Goal: Task Accomplishment & Management: Use online tool/utility

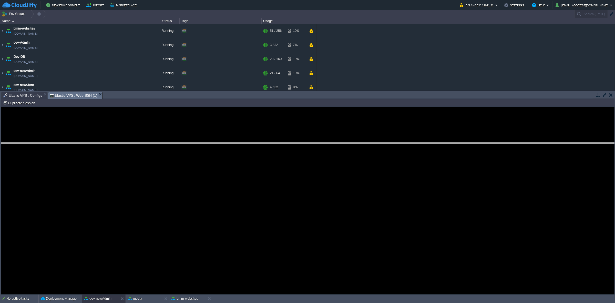
drag, startPoint x: 125, startPoint y: 94, endPoint x: 109, endPoint y: 144, distance: 52.3
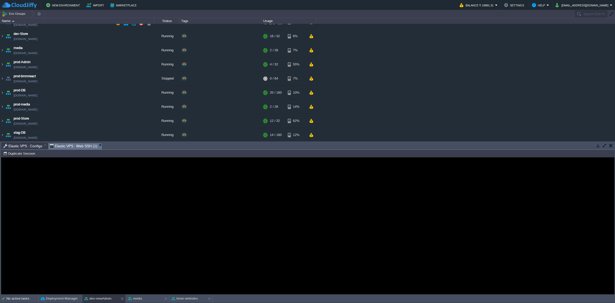
scroll to position [32, 0]
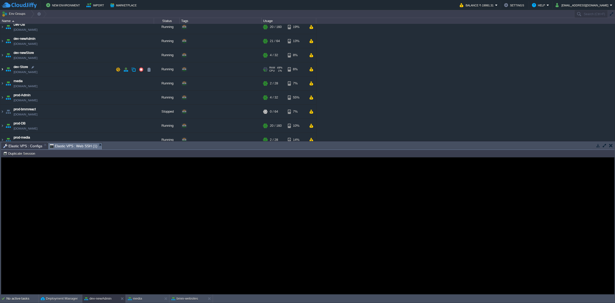
click at [2, 68] on img at bounding box center [2, 69] width 4 height 14
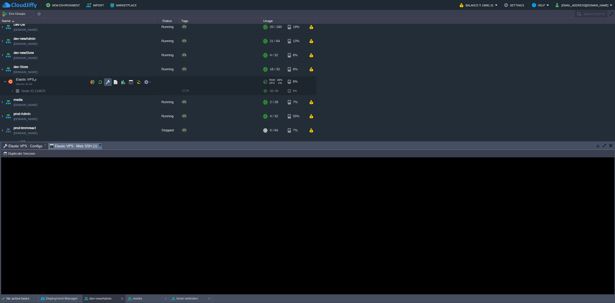
click at [106, 81] on button "button" at bounding box center [108, 82] width 5 height 5
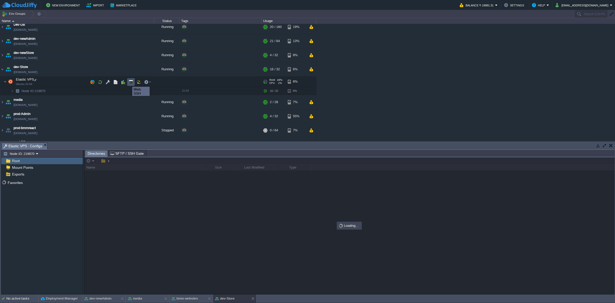
click at [130, 82] on button "button" at bounding box center [131, 82] width 5 height 5
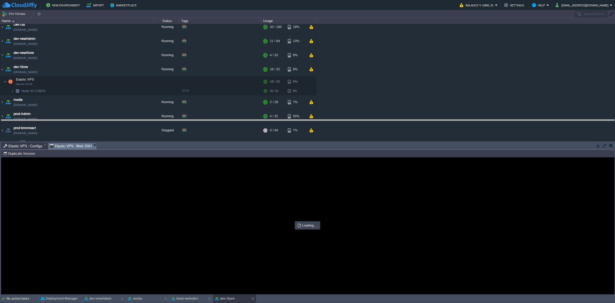
drag, startPoint x: 138, startPoint y: 145, endPoint x: 136, endPoint y: 114, distance: 31.6
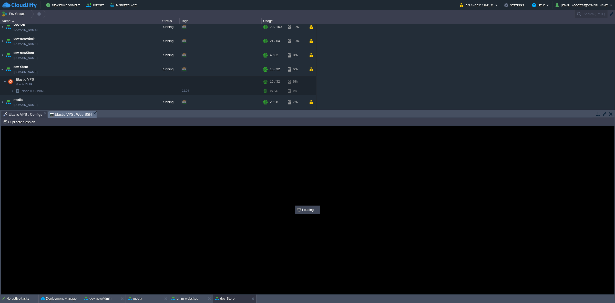
scroll to position [0, 0]
type input "#000000"
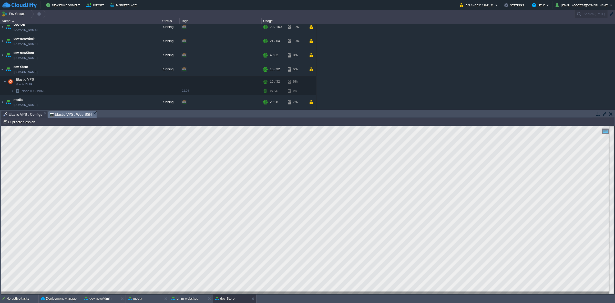
click at [28, 114] on span "Elastic VPS : Configs" at bounding box center [22, 114] width 39 height 6
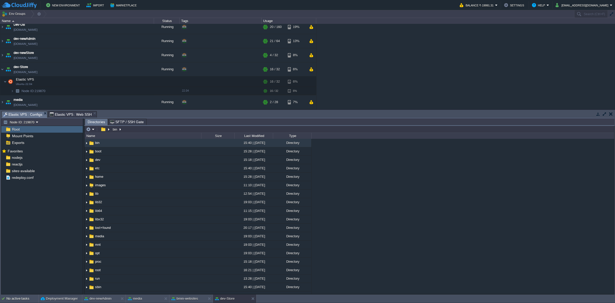
click at [68, 114] on span "Elastic VPS : Web SSH" at bounding box center [71, 114] width 42 height 6
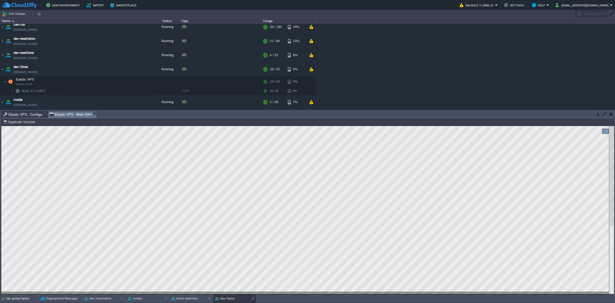
click at [1, 126] on html "Copy: Ctrl + Shift + C Paste: Ctrl + V Settings: Ctrl + Shift + Alt 0" at bounding box center [307, 126] width 613 height 0
click at [34, 112] on span "Elastic VPS : Configs" at bounding box center [22, 114] width 39 height 6
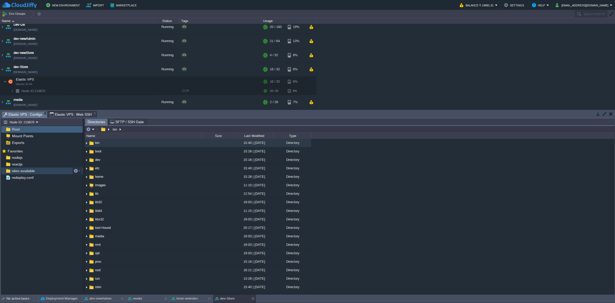
click at [39, 172] on div "sites-available" at bounding box center [41, 170] width 81 height 7
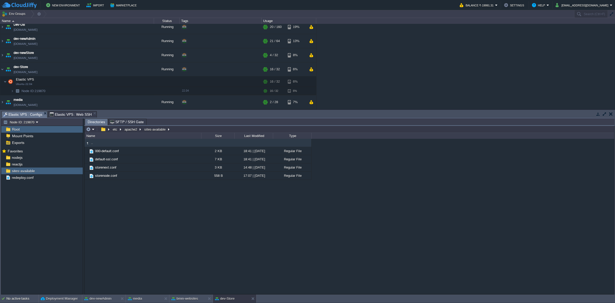
click at [82, 113] on span "Elastic VPS : Web SSH" at bounding box center [71, 114] width 42 height 6
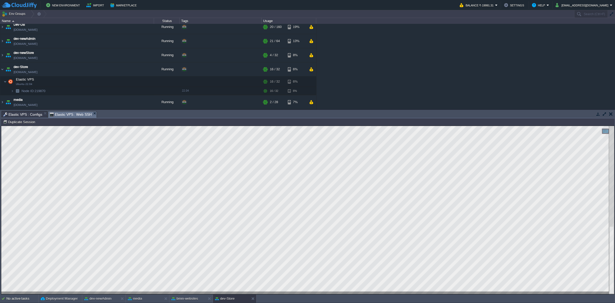
click at [30, 113] on span "Elastic VPS : Configs" at bounding box center [22, 114] width 39 height 6
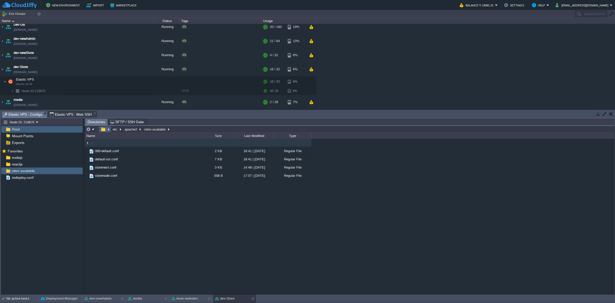
click at [107, 130] on em at bounding box center [104, 129] width 11 height 5
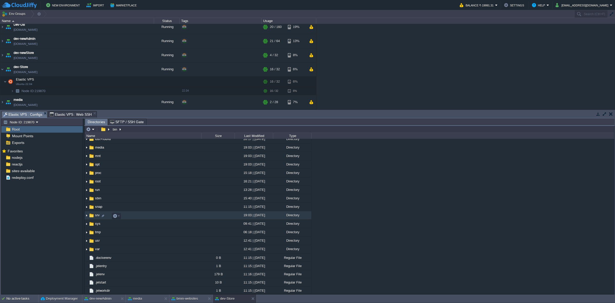
scroll to position [96, 0]
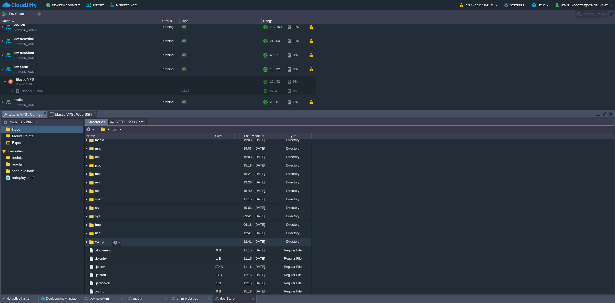
click at [98, 240] on span "var" at bounding box center [97, 241] width 6 height 4
click at [91, 239] on td "var" at bounding box center [143, 241] width 117 height 8
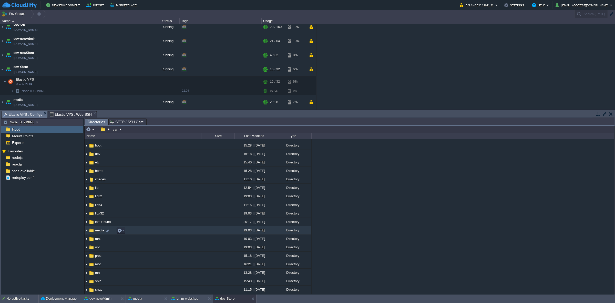
scroll to position [0, 0]
click at [134, 130] on input "/var" at bounding box center [349, 129] width 529 height 7
click at [134, 128] on input "/var" at bounding box center [349, 129] width 529 height 7
type input "/var/www/html/bmm/csr"
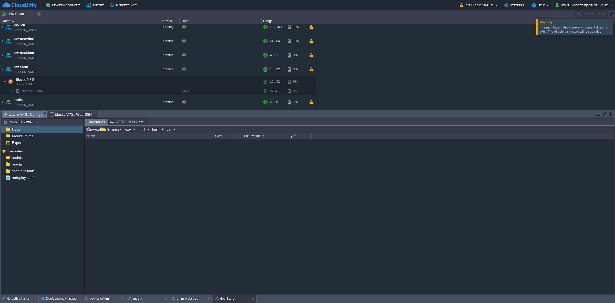
click at [184, 129] on input "/var/www/html/bmm/csr" at bounding box center [349, 129] width 529 height 7
click at [159, 129] on input "/var/www/html/bmm/csr" at bounding box center [349, 129] width 529 height 7
type input "/var/www/html/bmm/crts"
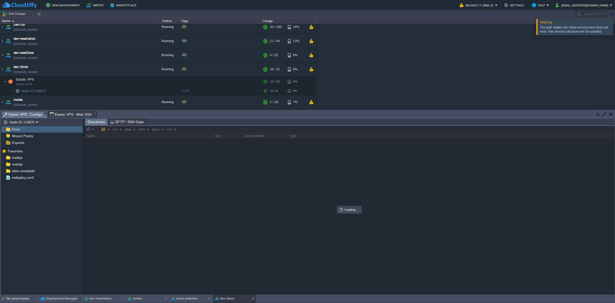
click at [182, 130] on div at bounding box center [349, 210] width 529 height 168
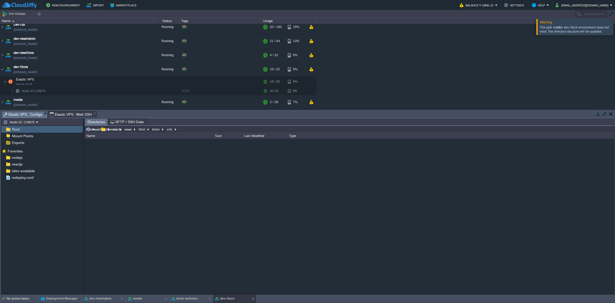
click at [183, 128] on input "/var/www/html/bmm/crts" at bounding box center [349, 129] width 529 height 7
click at [119, 129] on input "/var/www/html/bmm/crts" at bounding box center [349, 129] width 529 height 7
type input "/var/www/html/bmm/certs"
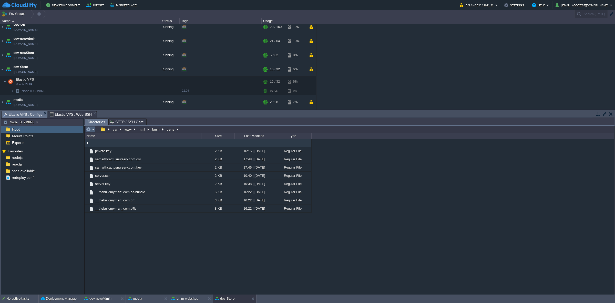
click at [93, 130] on em at bounding box center [90, 129] width 8 height 5
click at [112, 162] on link "Upload" at bounding box center [104, 163] width 37 height 6
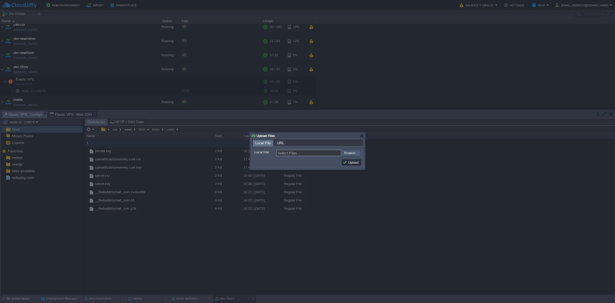
click at [348, 152] on input "file" at bounding box center [328, 153] width 65 height 6
type input "C:\fakepath\__thebuildmymart_com.ca-bundle"
type input "__thebuildmymart_com.ca-bundle, __thebuildmymart_com.crt, __thebuildmymart_com.…"
click at [354, 163] on button "Upload" at bounding box center [351, 162] width 17 height 5
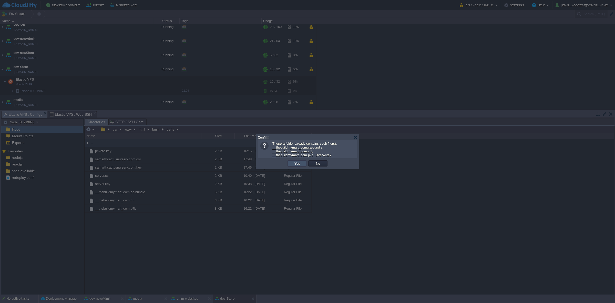
click at [297, 165] on button "Yes" at bounding box center [297, 163] width 9 height 5
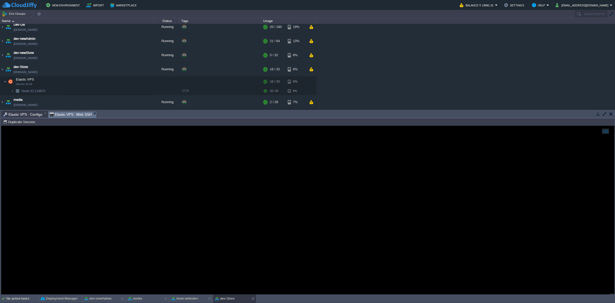
click at [72, 113] on span "Elastic VPS : Web SSH" at bounding box center [71, 114] width 42 height 6
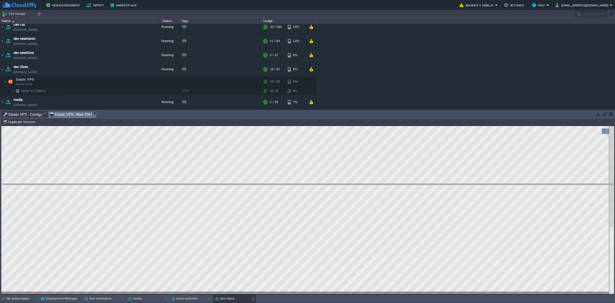
drag, startPoint x: 147, startPoint y: 114, endPoint x: 159, endPoint y: 189, distance: 75.5
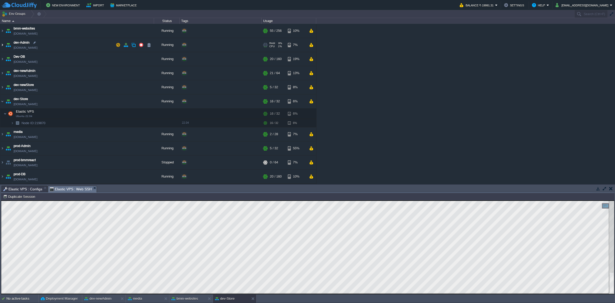
click at [2, 44] on img at bounding box center [2, 45] width 4 height 14
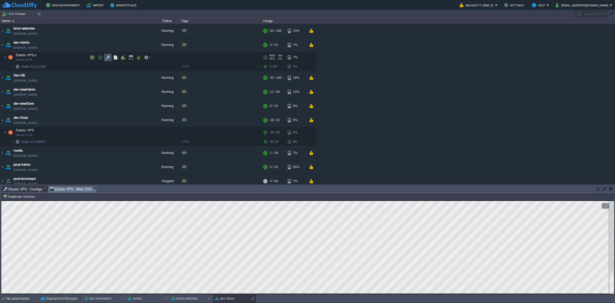
click at [109, 57] on button "button" at bounding box center [108, 57] width 5 height 5
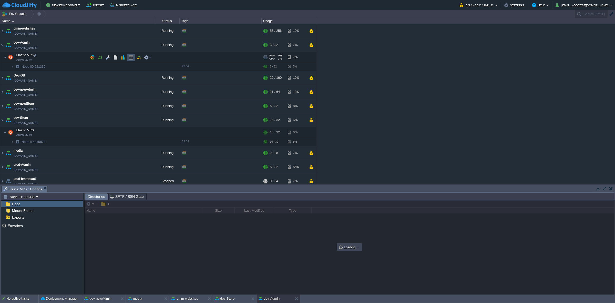
click at [131, 57] on button "button" at bounding box center [131, 57] width 5 height 5
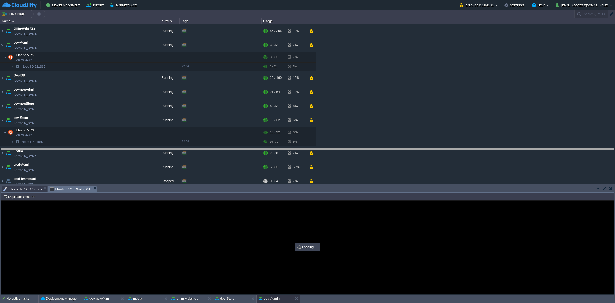
drag, startPoint x: 141, startPoint y: 189, endPoint x: 148, endPoint y: 121, distance: 68.7
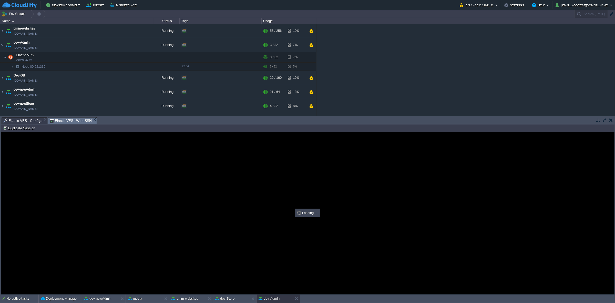
click at [35, 120] on span "Elastic VPS : Configs" at bounding box center [22, 120] width 39 height 6
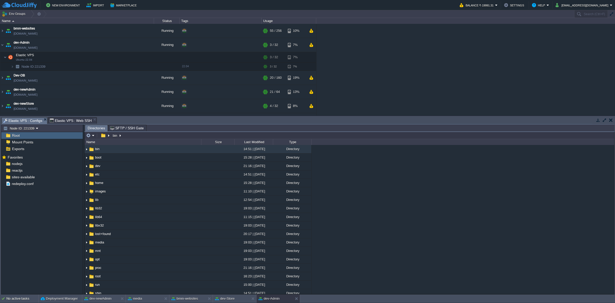
type input "/bin"
click at [129, 135] on input "/bin" at bounding box center [349, 135] width 529 height 7
type input "/"
click at [231, 299] on button "dev-Store" at bounding box center [224, 298] width 19 height 5
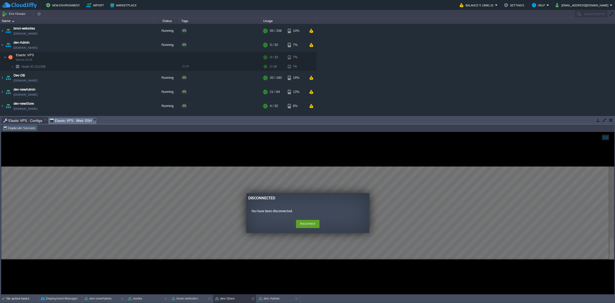
click at [14, 129] on button "Duplicate Session" at bounding box center [20, 128] width 34 height 5
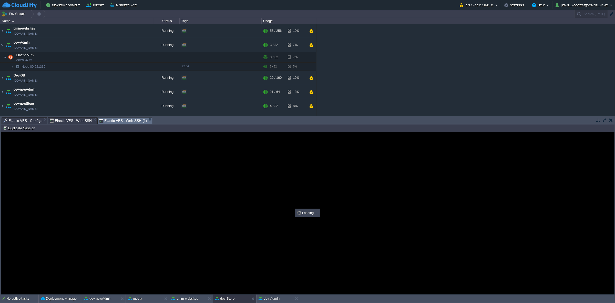
type input "#000000"
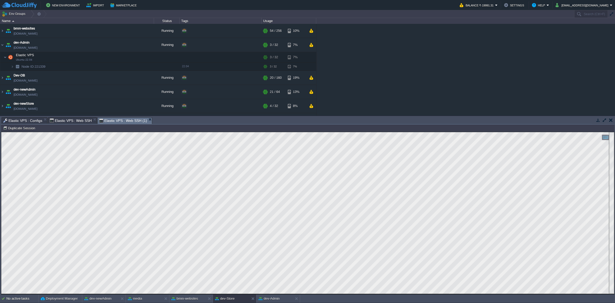
click at [29, 121] on span "Elastic VPS : Configs" at bounding box center [22, 120] width 39 height 6
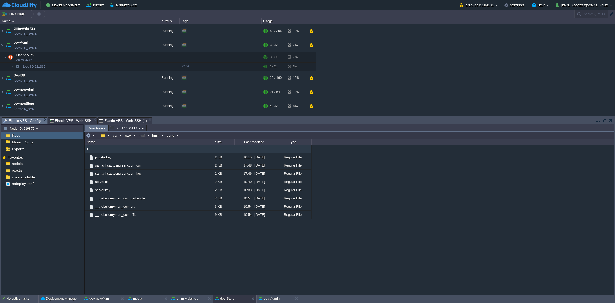
click at [111, 119] on span "Elastic VPS : Web SSH (1)" at bounding box center [123, 120] width 48 height 6
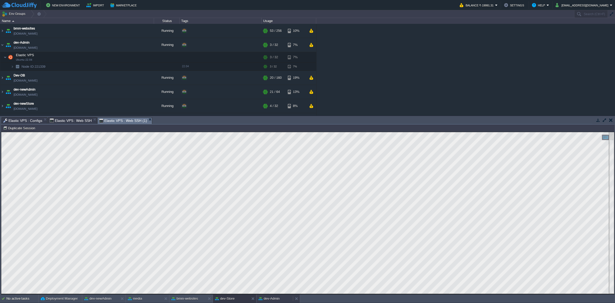
click at [276, 297] on button "dev-Admin" at bounding box center [268, 298] width 21 height 5
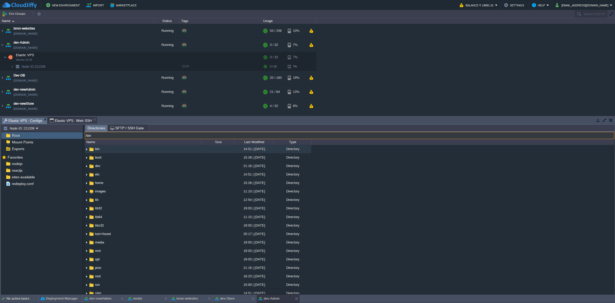
click at [138, 134] on input "/bin" at bounding box center [349, 135] width 529 height 7
type input "/vae/www/html/bmm/cert"
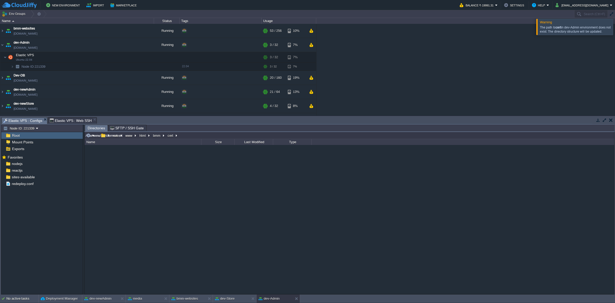
click at [188, 134] on input "/vae/www/html/bmm/cert" at bounding box center [349, 135] width 529 height 7
click at [90, 137] on input "/vae/www/html/bmm/cert" at bounding box center [349, 135] width 529 height 7
click at [127, 136] on input "/var/www/html/bmm/cert" at bounding box center [349, 135] width 529 height 7
type input "/var/www/html/bmm/certs"
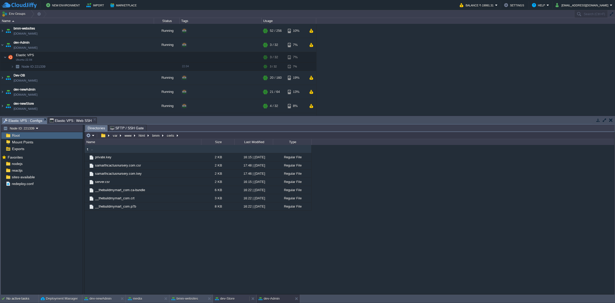
click at [230, 297] on button "dev-Store" at bounding box center [224, 298] width 19 height 5
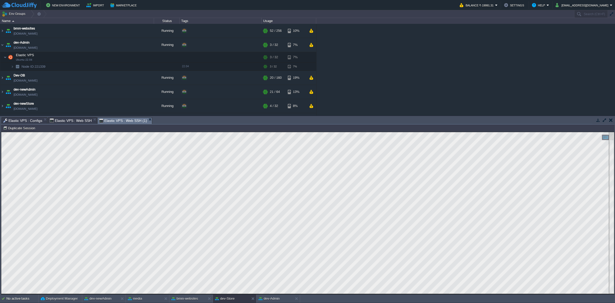
click at [32, 120] on span "Elastic VPS : Configs" at bounding box center [22, 120] width 39 height 6
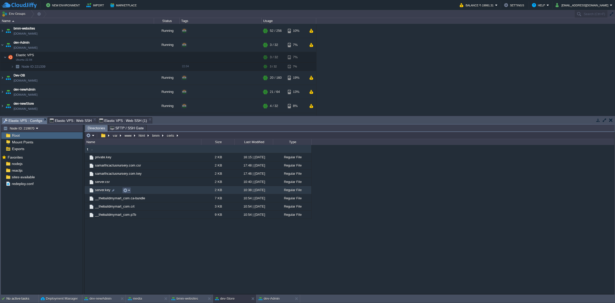
click at [125, 190] on button "button" at bounding box center [125, 190] width 5 height 5
click at [139, 222] on span "Download" at bounding box center [137, 224] width 14 height 4
click at [277, 296] on button "dev-Admin" at bounding box center [268, 298] width 21 height 5
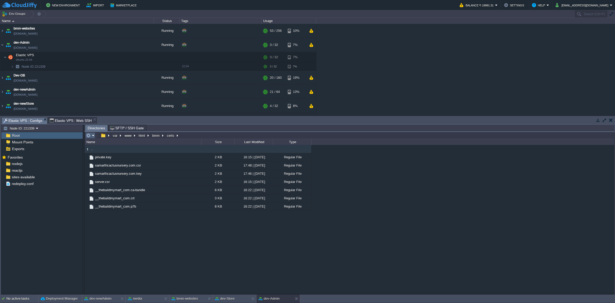
click at [92, 136] on em at bounding box center [90, 135] width 8 height 5
click at [113, 168] on link "Upload" at bounding box center [104, 169] width 37 height 6
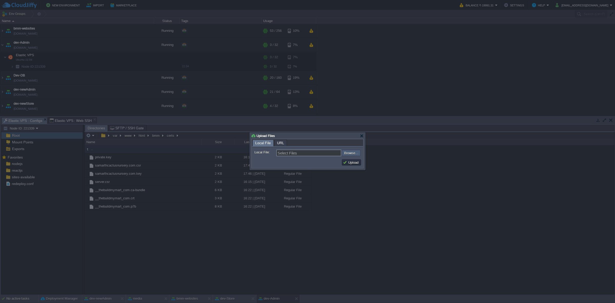
click at [349, 154] on input "file" at bounding box center [328, 153] width 65 height 6
type input "C:\fakepath\__thebuildmymart_com.ca-bundle"
type input "__thebuildmymart_com.ca-bundle, __thebuildmymart_com.crt, __thebuildmymart_com.…"
click at [352, 162] on button "Upload" at bounding box center [351, 162] width 17 height 5
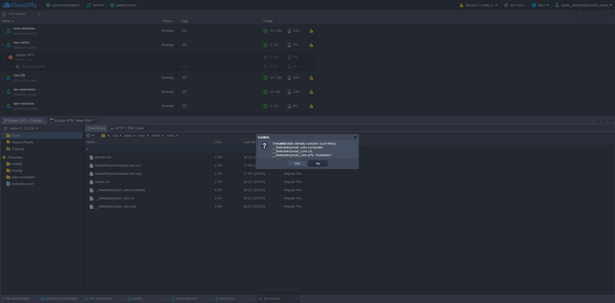
click at [298, 163] on button "Yes" at bounding box center [297, 163] width 9 height 5
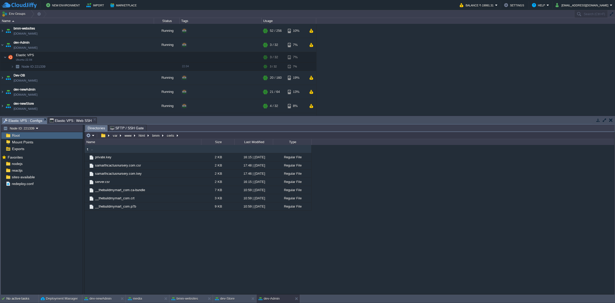
click at [180, 261] on div ".. private.key 2 KB 16:15 | [DATE] Regular File samarthcactusnursery.com.csr 2 …" at bounding box center [349, 219] width 529 height 149
click at [93, 136] on em at bounding box center [90, 135] width 8 height 5
click at [115, 170] on link "Upload" at bounding box center [104, 169] width 37 height 6
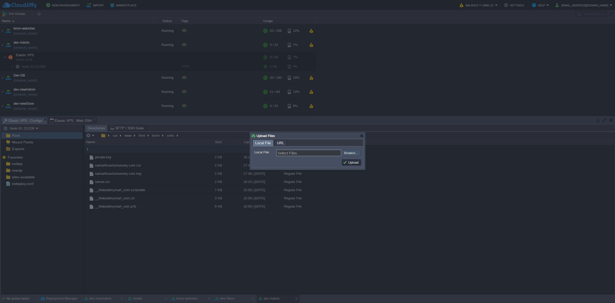
click at [351, 153] on input "file" at bounding box center [328, 153] width 65 height 6
type input "C:\fakepath\server (4).key"
type input "server (4).key"
click at [295, 153] on input "server (4).key" at bounding box center [308, 152] width 65 height 7
click at [351, 152] on input "file" at bounding box center [328, 153] width 65 height 6
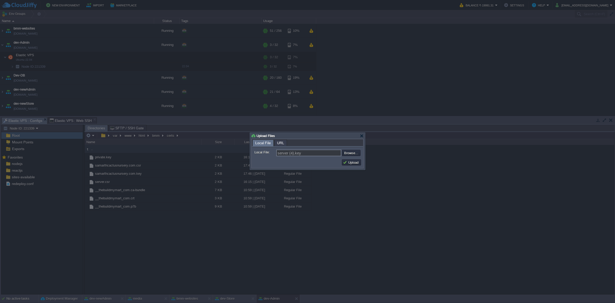
type input "C:\fakepath\server.key"
type input "server.key"
click at [354, 162] on button "Upload" at bounding box center [351, 162] width 17 height 5
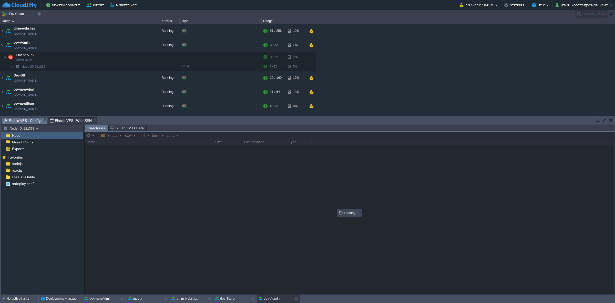
type input "#000000"
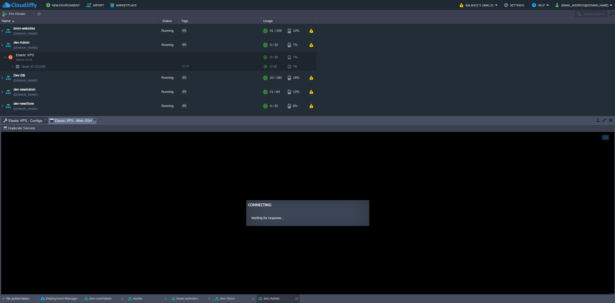
drag, startPoint x: 76, startPoint y: 121, endPoint x: 109, endPoint y: 38, distance: 89.4
click at [76, 121] on span "Elastic VPS : Web SSH" at bounding box center [71, 120] width 42 height 6
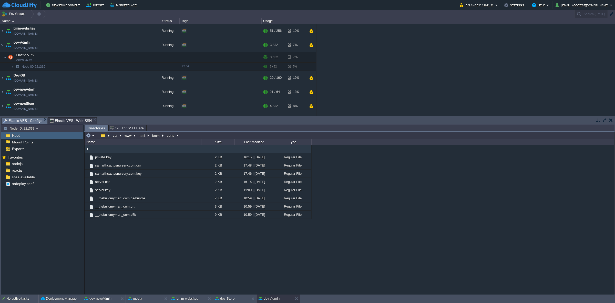
click at [27, 117] on span "Elastic VPS : Configs" at bounding box center [22, 120] width 39 height 6
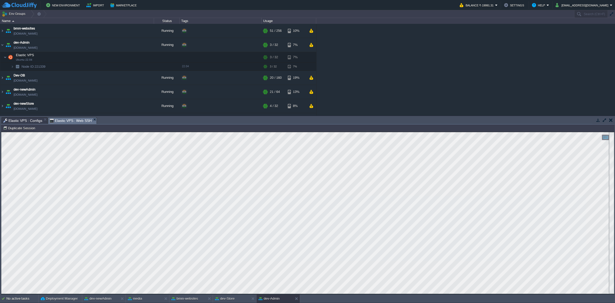
click at [61, 119] on span "Elastic VPS : Web SSH" at bounding box center [71, 120] width 42 height 6
click at [5, 31] on img at bounding box center [8, 31] width 7 height 14
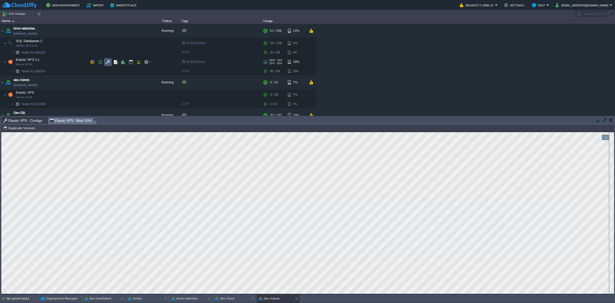
click at [105, 60] on td at bounding box center [108, 62] width 8 height 8
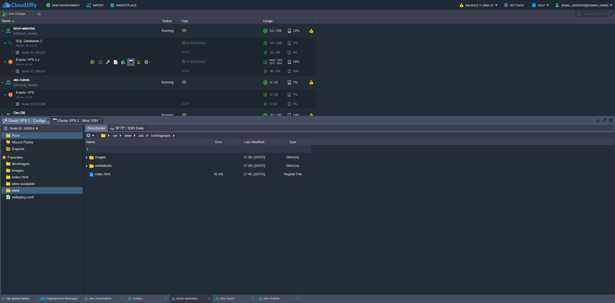
click at [129, 61] on button "button" at bounding box center [131, 62] width 5 height 5
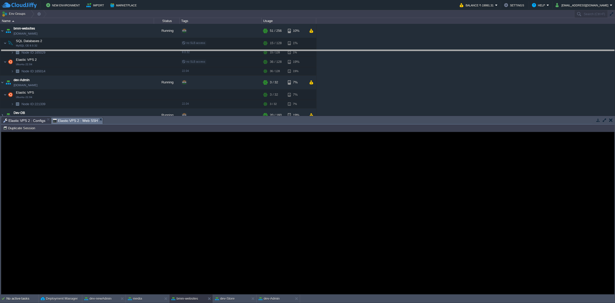
drag, startPoint x: 141, startPoint y: 122, endPoint x: 144, endPoint y: 55, distance: 67.9
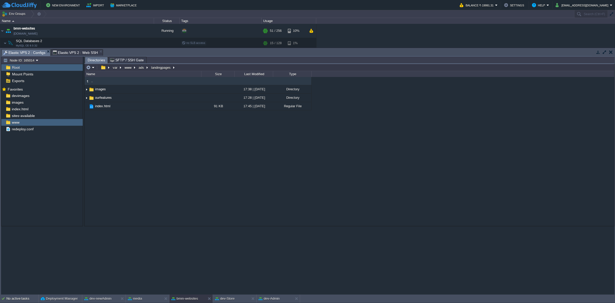
click at [34, 53] on span "Elastic VPS 2 : Configs" at bounding box center [24, 52] width 42 height 6
click at [55, 122] on div "www" at bounding box center [41, 122] width 81 height 7
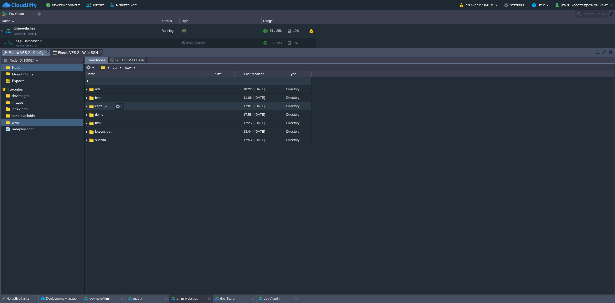
click at [87, 106] on img at bounding box center [87, 106] width 4 height 8
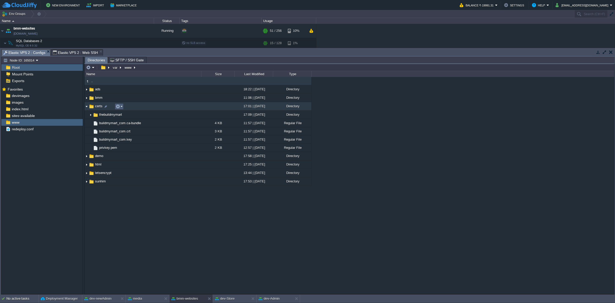
click at [121, 107] on em at bounding box center [119, 106] width 7 height 5
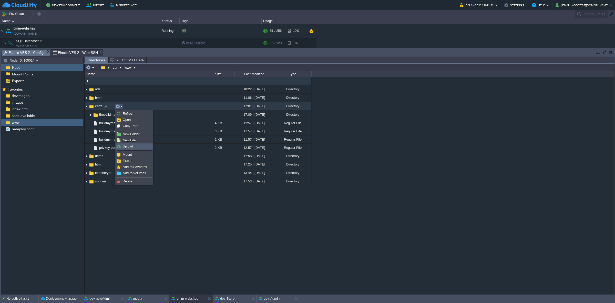
click at [140, 145] on link "Upload" at bounding box center [134, 146] width 37 height 6
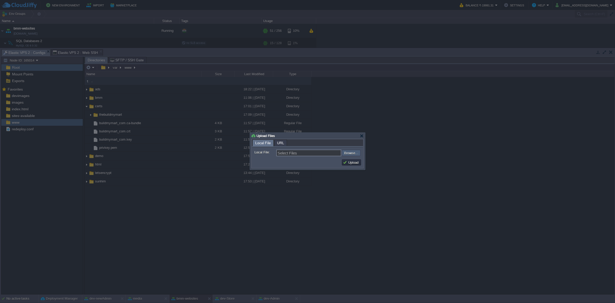
click at [355, 152] on input "file" at bounding box center [328, 153] width 65 height 6
click at [362, 136] on div at bounding box center [362, 136] width 4 height 4
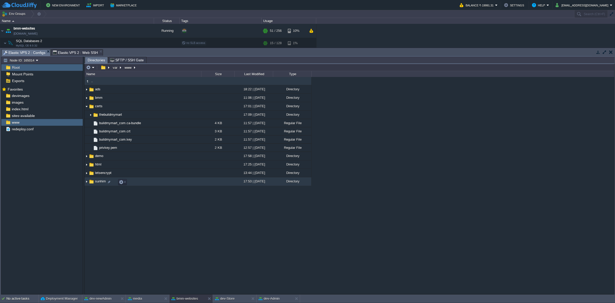
click at [86, 182] on img at bounding box center [87, 182] width 4 height 8
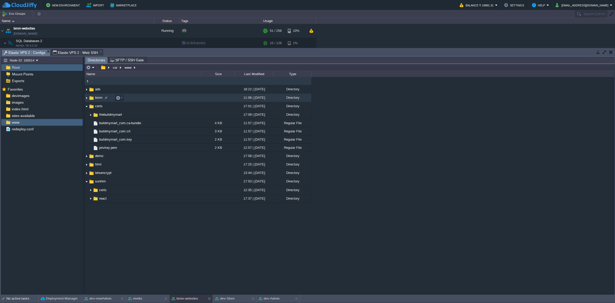
click at [86, 97] on img at bounding box center [87, 98] width 4 height 8
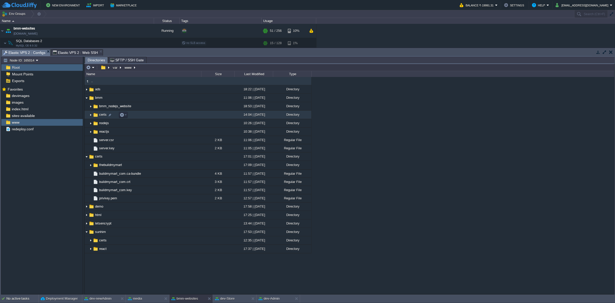
click at [91, 115] on img at bounding box center [91, 115] width 4 height 8
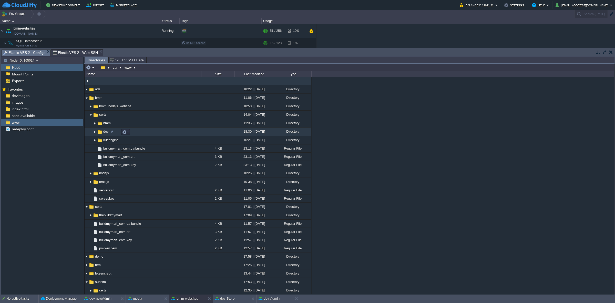
click at [95, 132] on img at bounding box center [95, 132] width 4 height 8
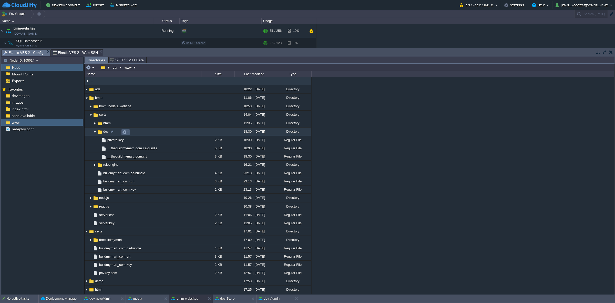
click at [126, 130] on button "button" at bounding box center [124, 132] width 5 height 5
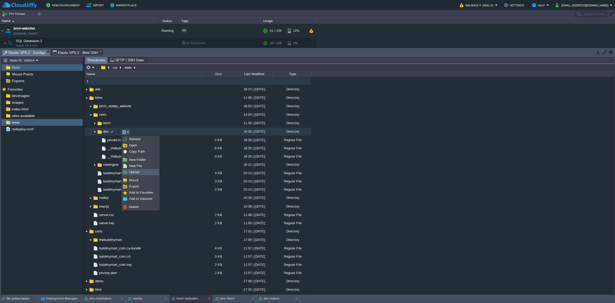
click at [139, 171] on span "Upload" at bounding box center [134, 172] width 10 height 4
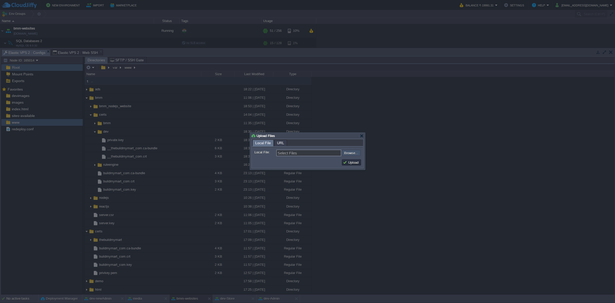
click at [356, 153] on input "file" at bounding box center [328, 153] width 65 height 6
click at [358, 153] on input "file" at bounding box center [328, 153] width 65 height 6
type input "C:\fakepath\__thebuildmymart_com.ca-bundle"
type input "__thebuildmymart_com.ca-bundle, __thebuildmymart_com.crt, __thebuildmymart_com.…"
click at [353, 154] on input "file" at bounding box center [328, 153] width 65 height 6
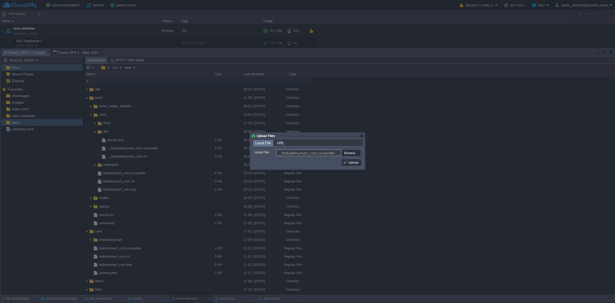
type input "C:\fakepath\server.key"
type input "server.key"
click at [351, 161] on button "Upload" at bounding box center [351, 162] width 17 height 5
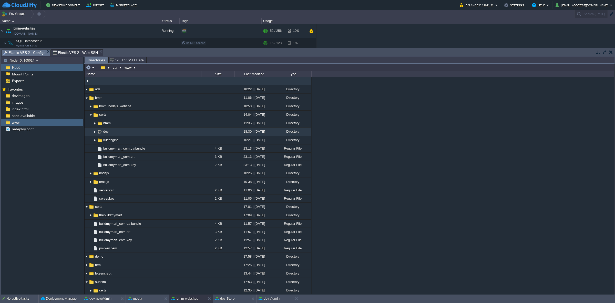
click at [93, 132] on img at bounding box center [95, 132] width 4 height 8
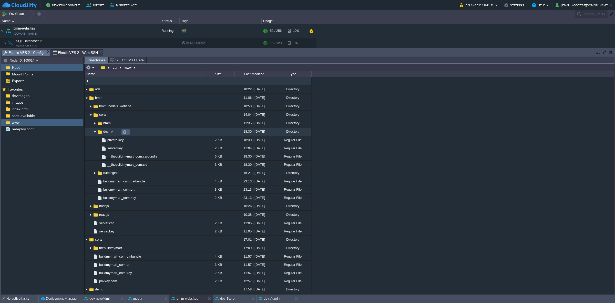
click at [125, 131] on button "button" at bounding box center [124, 132] width 5 height 5
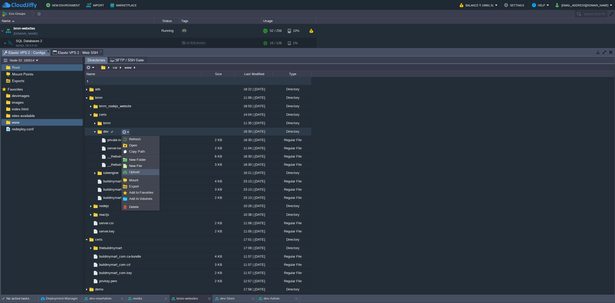
click at [146, 169] on link "Upload" at bounding box center [140, 172] width 37 height 6
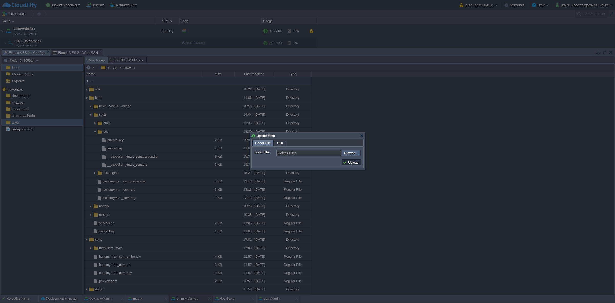
click at [354, 153] on input "file" at bounding box center [328, 153] width 65 height 6
type input "C:\fakepath\__thebuildmymart_com.ca-bundle"
type input "__thebuildmymart_com.ca-bundle, __thebuildmymart_com.crt, __thebuildmymart_com.…"
click at [349, 165] on td "Upload" at bounding box center [351, 162] width 19 height 6
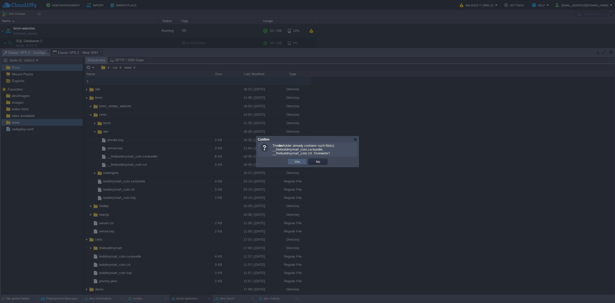
click at [301, 160] on td "Yes" at bounding box center [296, 161] width 19 height 6
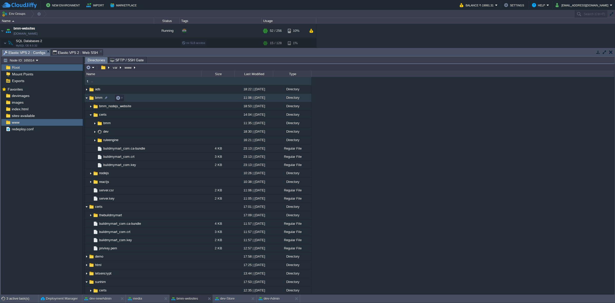
click at [87, 99] on img at bounding box center [87, 98] width 4 height 8
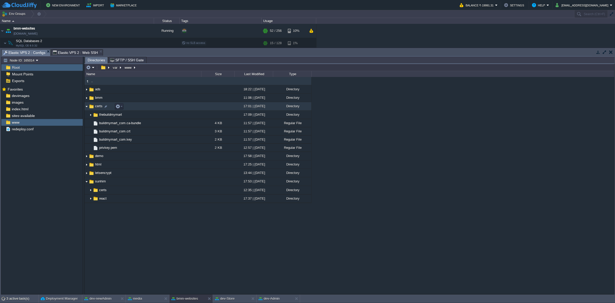
click at [86, 106] on img at bounding box center [87, 106] width 4 height 8
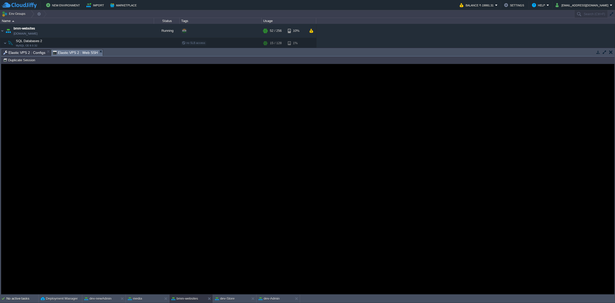
click at [73, 52] on span "Elastic VPS 2 : Web SSH" at bounding box center [75, 52] width 45 height 6
click at [24, 61] on button "Duplicate Session" at bounding box center [20, 60] width 34 height 5
type input "#000000"
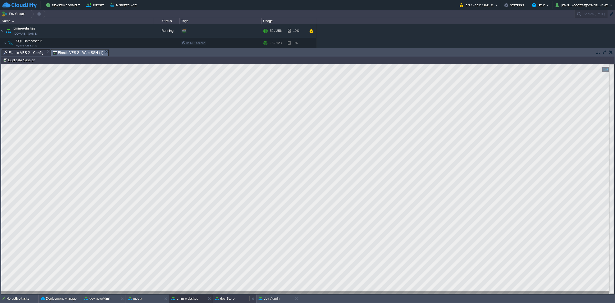
click at [230, 297] on button "dev-Store" at bounding box center [224, 298] width 19 height 5
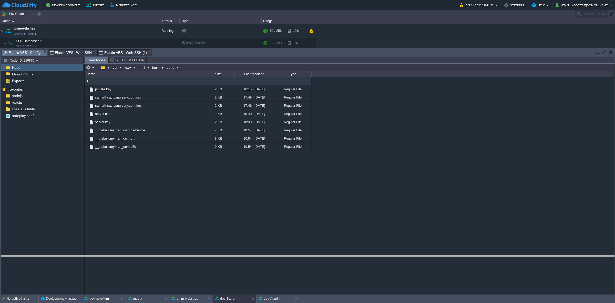
drag, startPoint x: 202, startPoint y: 52, endPoint x: 224, endPoint y: 258, distance: 207.0
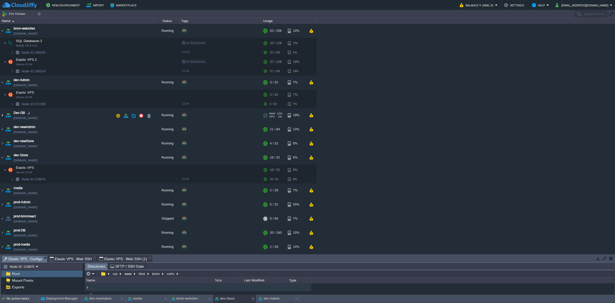
click at [1, 117] on img at bounding box center [2, 115] width 4 height 14
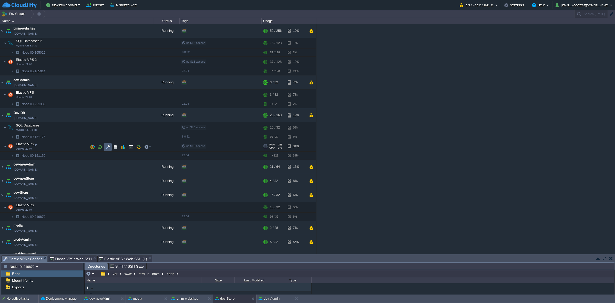
click at [107, 147] on button "button" at bounding box center [108, 146] width 5 height 5
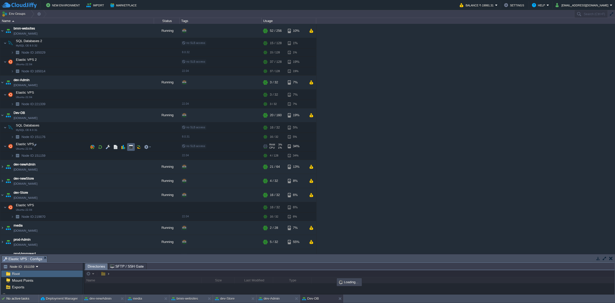
click at [130, 147] on button "button" at bounding box center [131, 146] width 5 height 5
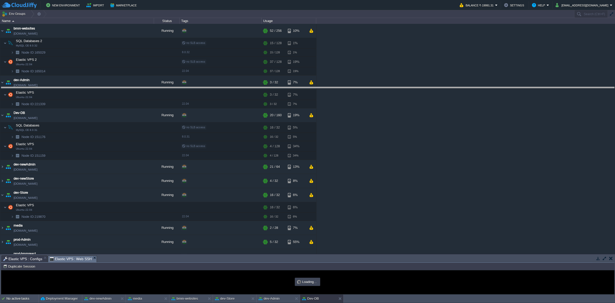
drag, startPoint x: 156, startPoint y: 256, endPoint x: 159, endPoint y: 87, distance: 168.6
click at [159, 87] on body "New Environment Import Marketplace Bonus ₹0.00 Upgrade Account Balance ₹-19991.…" at bounding box center [307, 151] width 615 height 303
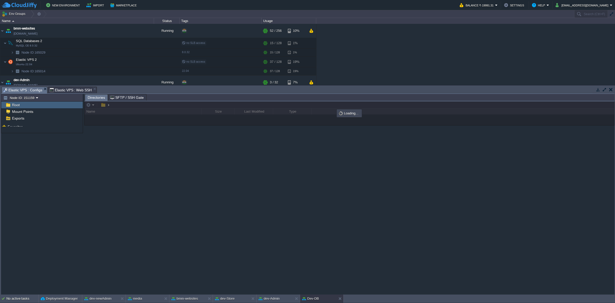
click at [30, 89] on span "Elastic VPS : Configs" at bounding box center [22, 90] width 39 height 6
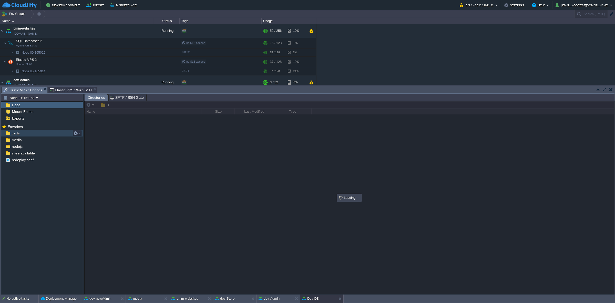
click at [26, 132] on div "certs" at bounding box center [41, 133] width 81 height 7
click at [61, 132] on div "certs" at bounding box center [41, 133] width 81 height 7
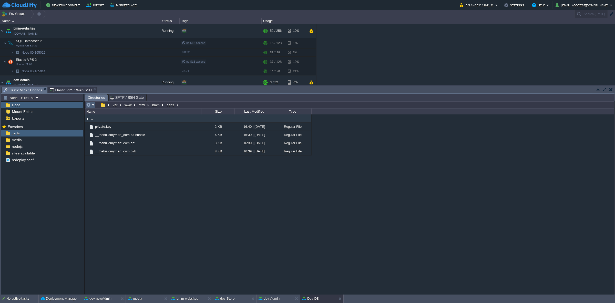
click at [94, 106] on em at bounding box center [90, 104] width 8 height 5
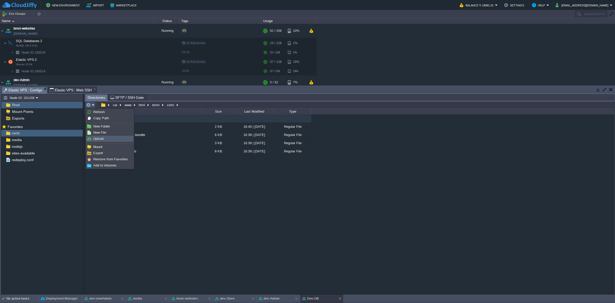
click at [113, 138] on link "Upload" at bounding box center [109, 139] width 47 height 6
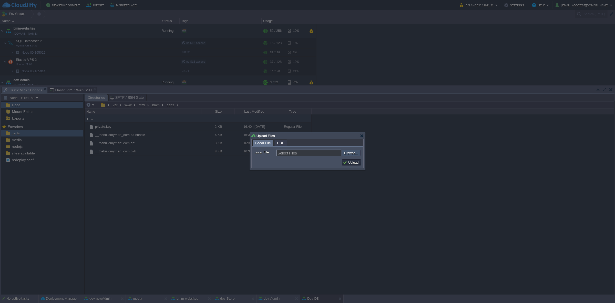
click at [351, 154] on input "file" at bounding box center [328, 153] width 65 height 6
type input "C:\fakepath\__thebuildmymart_com.ca-bundle"
type input "__thebuildmymart_com.ca-bundle, __thebuildmymart_com.crt, __thebuildmymart_com.…"
click at [352, 162] on button "Upload" at bounding box center [351, 162] width 17 height 5
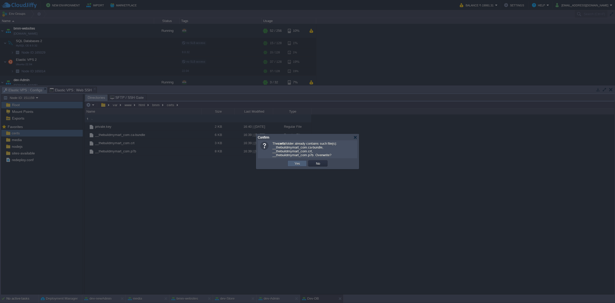
click at [299, 165] on td "Yes" at bounding box center [296, 163] width 19 height 6
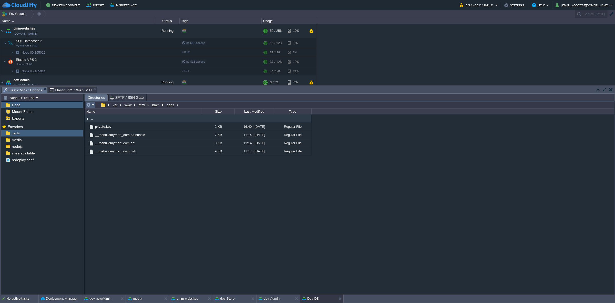
click at [94, 105] on em at bounding box center [90, 104] width 8 height 5
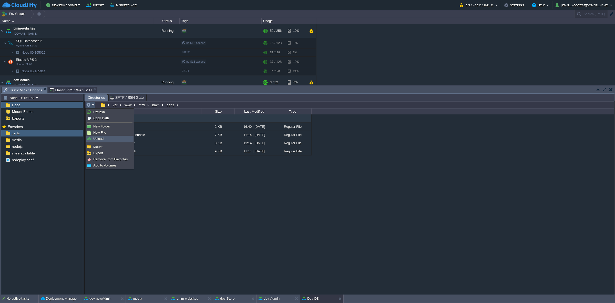
click at [110, 138] on link "Upload" at bounding box center [109, 139] width 47 height 6
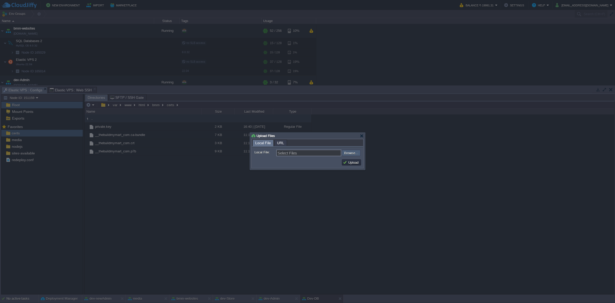
click at [353, 155] on input "file" at bounding box center [328, 153] width 65 height 6
type input "C:\fakepath\server.key"
type input "server.key"
click at [351, 164] on button "Upload" at bounding box center [351, 162] width 17 height 5
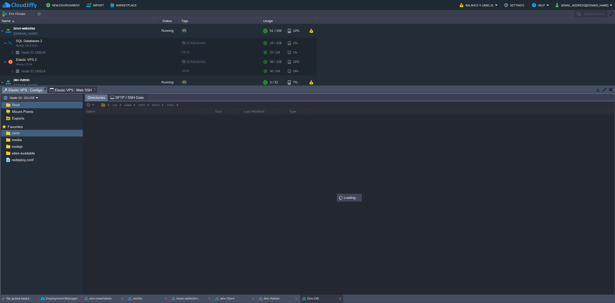
type input "#000000"
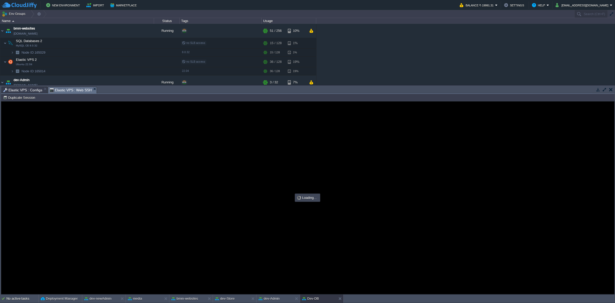
click at [72, 91] on span "Elastic VPS : Web SSH" at bounding box center [71, 90] width 42 height 6
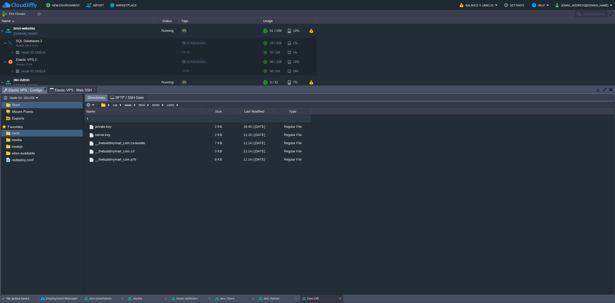
click at [21, 89] on span "Elastic VPS : Configs" at bounding box center [22, 90] width 39 height 6
click at [24, 132] on div "certs" at bounding box center [41, 133] width 81 height 7
click at [32, 156] on div "sites-available" at bounding box center [41, 153] width 81 height 7
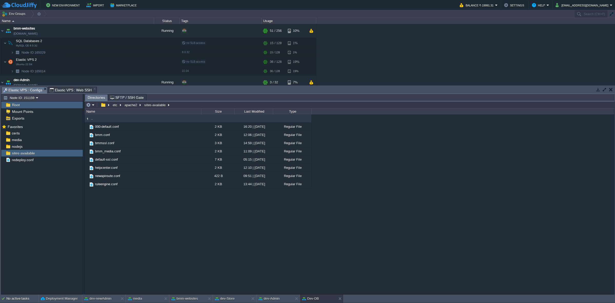
click at [65, 90] on span "Elastic VPS : Web SSH" at bounding box center [71, 90] width 42 height 6
click at [24, 87] on span "Elastic VPS : Configs" at bounding box center [22, 90] width 39 height 6
click at [134, 150] on button "button" at bounding box center [136, 151] width 5 height 5
click at [308, 213] on div ".. 000-default.conf 2 KB 16:20 | [DATE] Regular File bmm.conf 2 KB 12:06 | [DAT…" at bounding box center [349, 203] width 529 height 179
click at [134, 150] on button "button" at bounding box center [136, 151] width 5 height 5
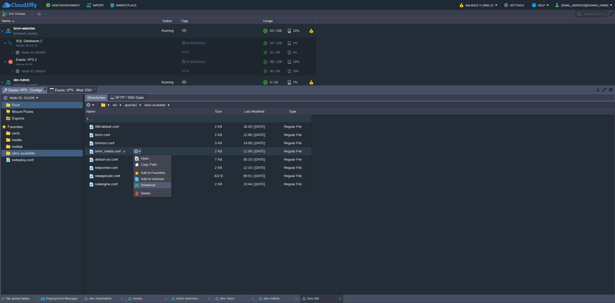
click at [148, 184] on span "Download" at bounding box center [148, 185] width 14 height 4
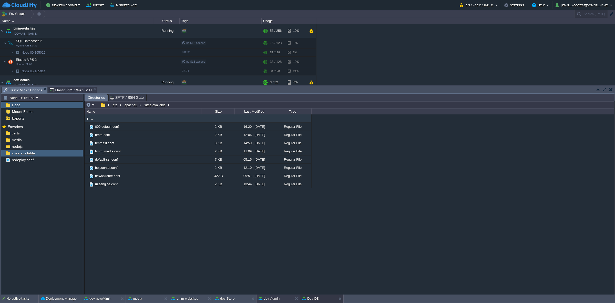
click at [275, 299] on button "dev-Admin" at bounding box center [268, 298] width 21 height 5
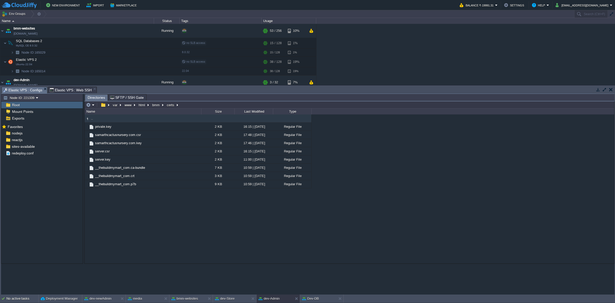
click at [28, 88] on span "Elastic VPS : Configs" at bounding box center [22, 90] width 39 height 6
drag, startPoint x: 160, startPoint y: 230, endPoint x: 151, endPoint y: 221, distance: 12.9
click at [161, 229] on div ".. private.key 2 KB 16:15 | [DATE] Regular File samarthcactusnursery.com.csr 2 …" at bounding box center [349, 203] width 529 height 179
click at [49, 146] on div "sites-available" at bounding box center [41, 146] width 81 height 7
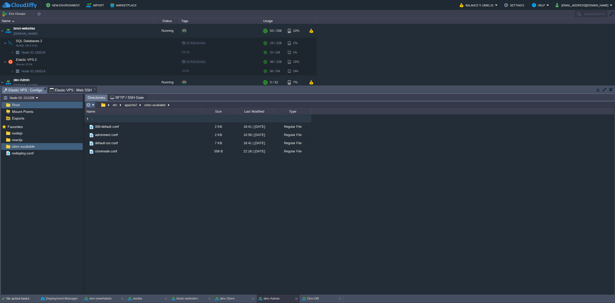
click at [93, 106] on em at bounding box center [90, 104] width 8 height 5
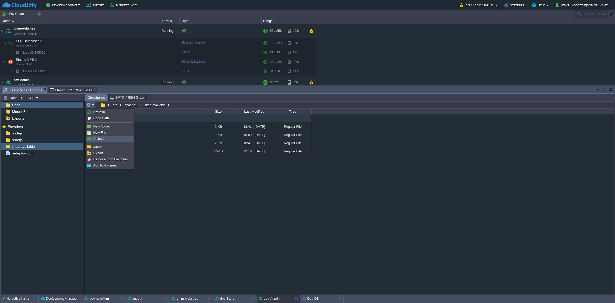
click at [113, 140] on link "Upload" at bounding box center [109, 139] width 47 height 6
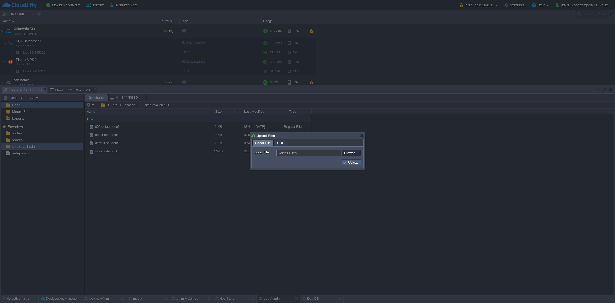
click at [354, 162] on button "Upload" at bounding box center [351, 162] width 17 height 5
click at [352, 151] on input "file" at bounding box center [328, 153] width 65 height 6
type input "C:\fakepath\bmm_media.conf"
type input "bmm_media.conf"
click at [356, 164] on button "Upload" at bounding box center [351, 162] width 17 height 5
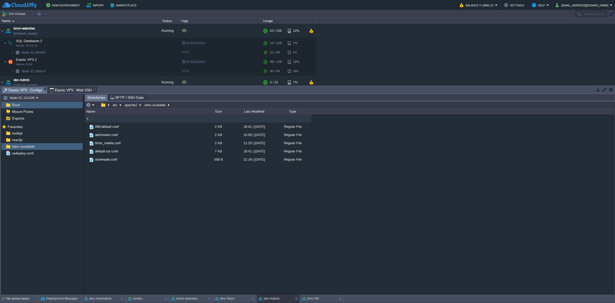
click at [148, 182] on div ".. 000-default.conf 2 KB 18:41 | [DATE] Regular File adminnext.conf 2 KB 10:59 …" at bounding box center [349, 203] width 529 height 179
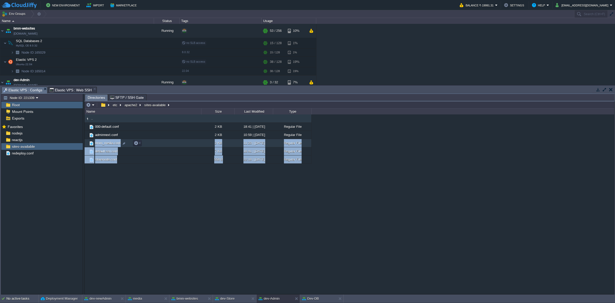
drag, startPoint x: 124, startPoint y: 142, endPoint x: 95, endPoint y: 142, distance: 29.7
click at [95, 142] on div ".. 000-default.conf 2 KB 18:41 | [DATE] Regular File adminnext.conf 2 KB 10:59 …" at bounding box center [349, 203] width 529 height 179
click at [123, 143] on div at bounding box center [124, 143] width 5 height 5
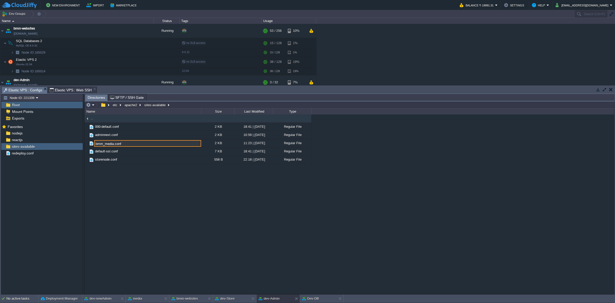
drag, startPoint x: 131, startPoint y: 143, endPoint x: 95, endPoint y: 143, distance: 36.1
click at [95, 143] on input "bmm_media.conf" at bounding box center [147, 143] width 107 height 7
click at [79, 87] on span "Elastic VPS : Web SSH" at bounding box center [71, 90] width 42 height 6
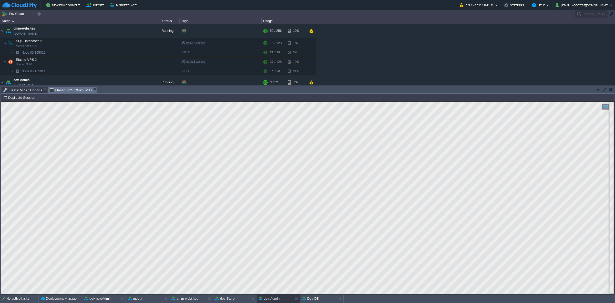
click at [31, 88] on span "Elastic VPS : Configs" at bounding box center [22, 90] width 39 height 6
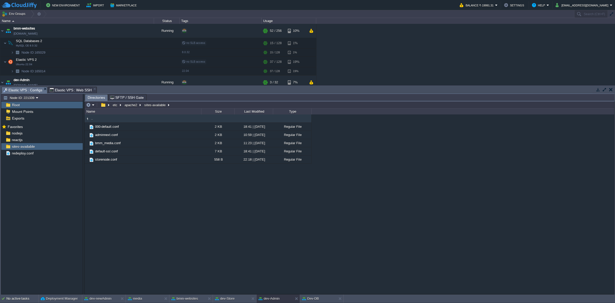
click at [79, 89] on span "Elastic VPS : Web SSH" at bounding box center [71, 90] width 42 height 6
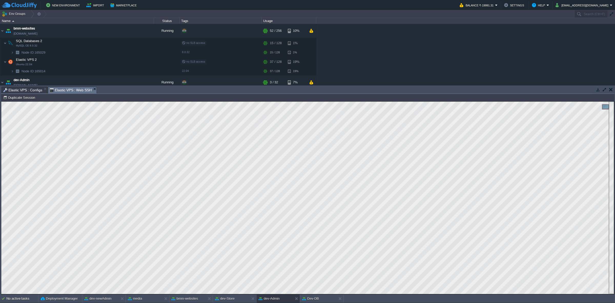
click at [76, 89] on span "Elastic VPS : Web SSH" at bounding box center [71, 90] width 42 height 6
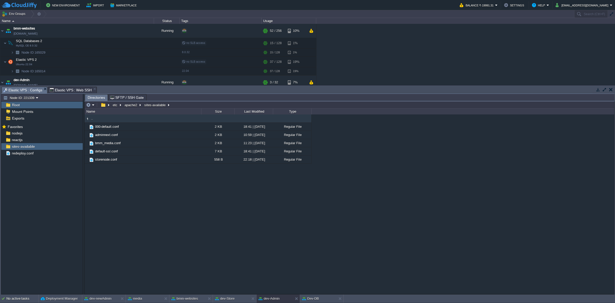
click at [22, 88] on span "Elastic VPS : Configs" at bounding box center [22, 90] width 39 height 6
click at [41, 146] on div "sites-available" at bounding box center [41, 146] width 81 height 7
type input "/etc/apache2/sites-available"
click at [206, 105] on input "/etc/apache2/sites-available" at bounding box center [349, 104] width 529 height 7
type input "/var/www/html/certs"
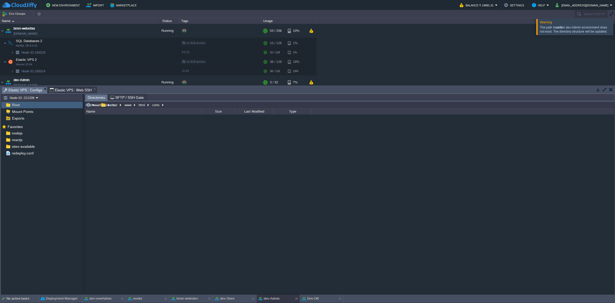
click at [176, 106] on input "/var/www/html/certs" at bounding box center [349, 104] width 529 height 7
type input "/var/www/html/certs"
click at [191, 105] on input "/var/www/html/certs" at bounding box center [349, 104] width 529 height 7
click at [138, 105] on input "/var/www/html/certs" at bounding box center [349, 104] width 529 height 7
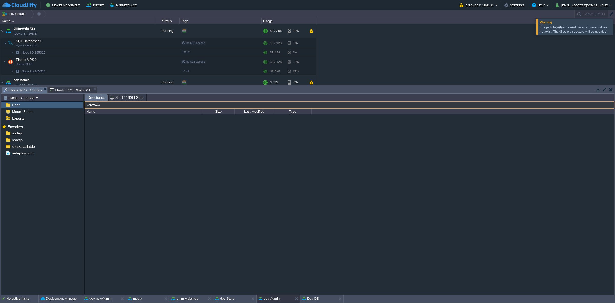
type input "/var/www/"
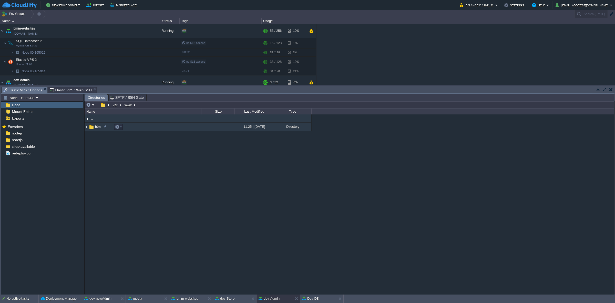
click at [86, 128] on img at bounding box center [87, 127] width 4 height 8
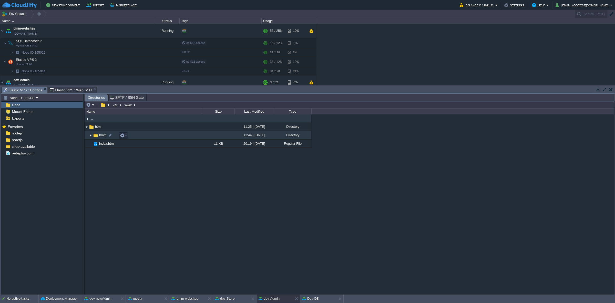
click at [91, 134] on img at bounding box center [91, 135] width 4 height 8
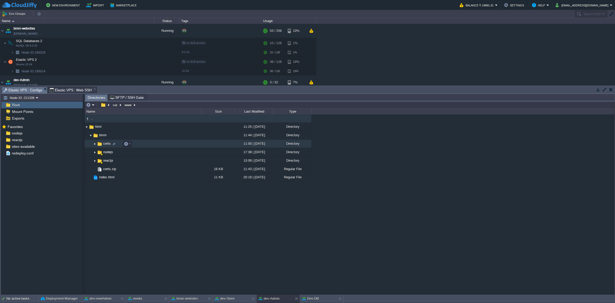
click at [95, 143] on img at bounding box center [95, 144] width 4 height 8
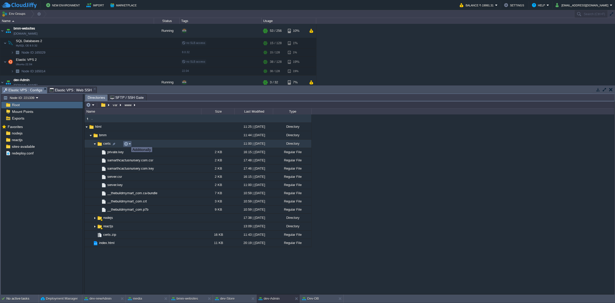
click at [127, 142] on button "button" at bounding box center [126, 143] width 5 height 5
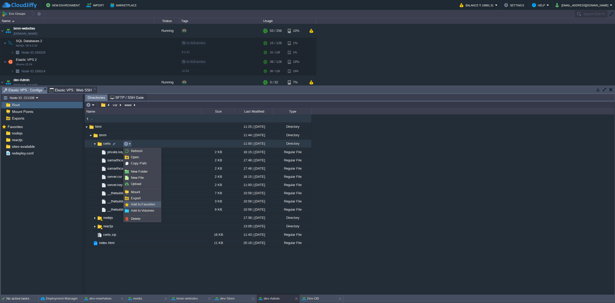
click at [150, 202] on span "Add to Favorites" at bounding box center [143, 204] width 24 height 4
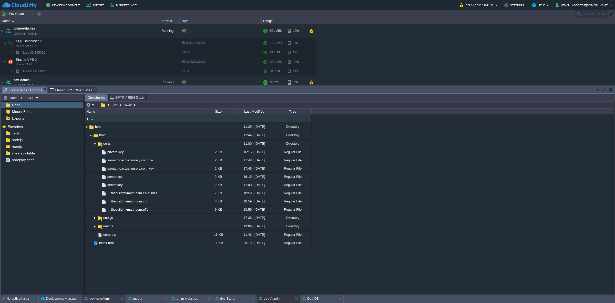
click at [94, 295] on div "dev-newAdmin" at bounding box center [100, 298] width 36 height 8
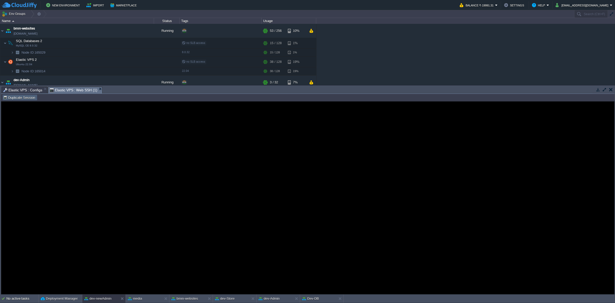
click at [29, 98] on button "Duplicate Session" at bounding box center [20, 97] width 34 height 5
click at [37, 89] on span "Elastic VPS : Configs" at bounding box center [22, 90] width 39 height 6
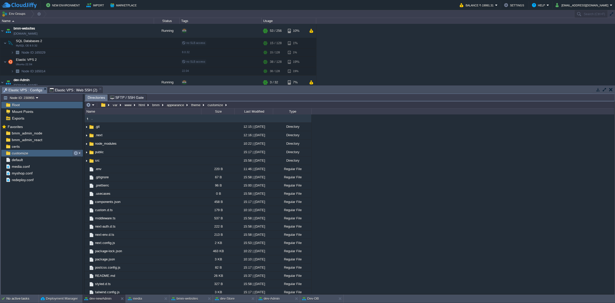
click at [80, 154] on em at bounding box center [77, 153] width 7 height 5
click at [81, 159] on span "Copy Path" at bounding box center [89, 160] width 16 height 4
type input "#000000"
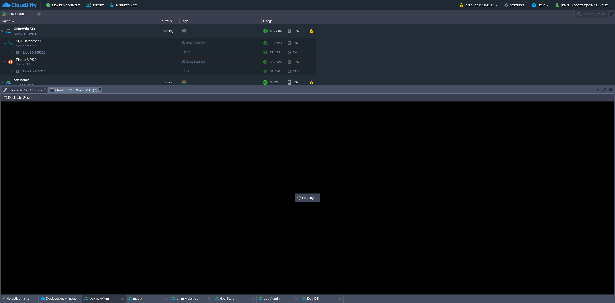
click at [72, 89] on span "Elastic VPS : Web SSH (2)" at bounding box center [74, 90] width 48 height 6
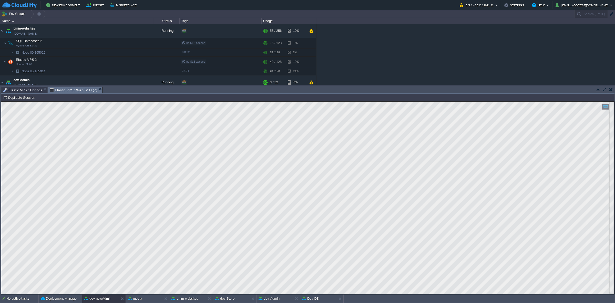
click at [19, 90] on span "Elastic VPS : Configs" at bounding box center [22, 90] width 39 height 6
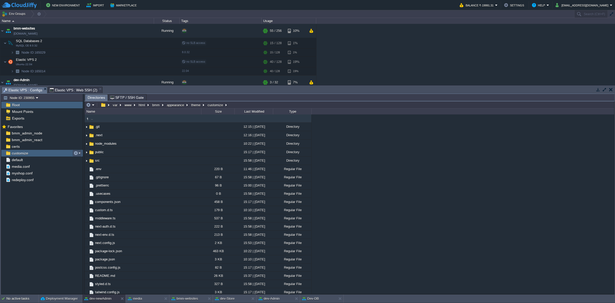
click at [76, 152] on button "button" at bounding box center [76, 153] width 5 height 5
drag, startPoint x: 86, startPoint y: 159, endPoint x: 78, endPoint y: 142, distance: 18.3
click at [86, 159] on span "Copy Path" at bounding box center [89, 160] width 16 height 4
click at [74, 88] on span "Elastic VPS : Web SSH (2)" at bounding box center [74, 90] width 48 height 6
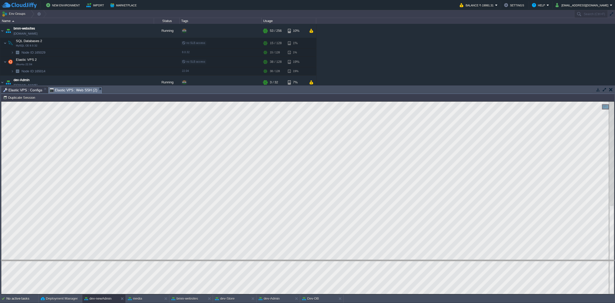
drag, startPoint x: 231, startPoint y: 91, endPoint x: 231, endPoint y: 95, distance: 3.8
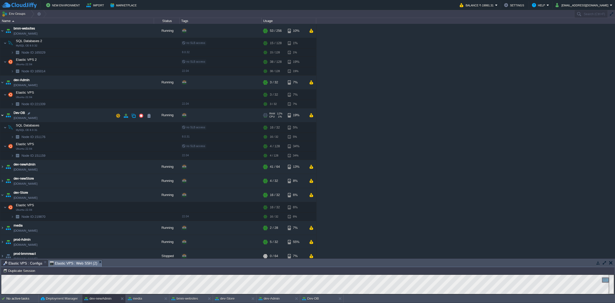
click at [1, 114] on img at bounding box center [2, 115] width 4 height 14
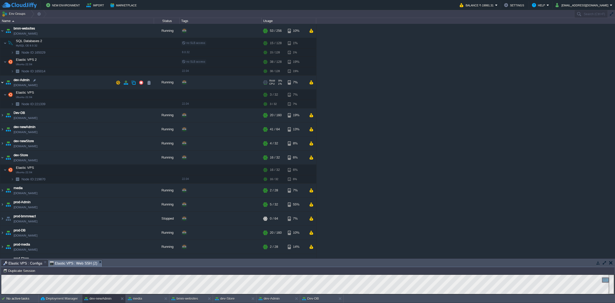
click at [1, 83] on img at bounding box center [2, 82] width 4 height 14
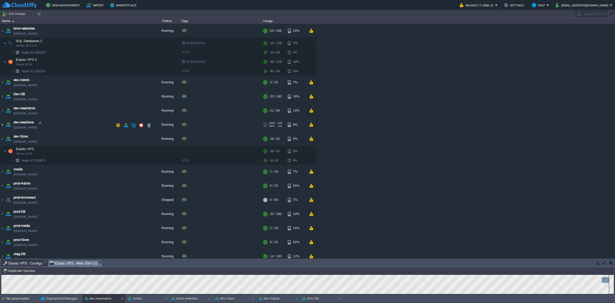
click at [2, 126] on img at bounding box center [2, 125] width 4 height 14
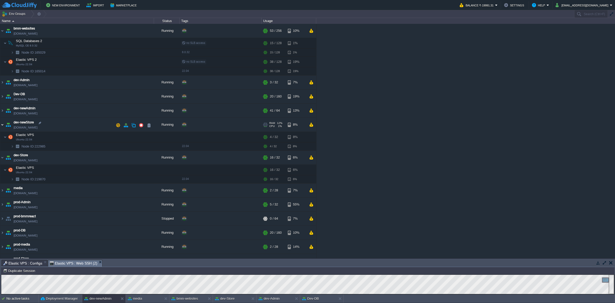
click at [3, 126] on img at bounding box center [2, 125] width 4 height 14
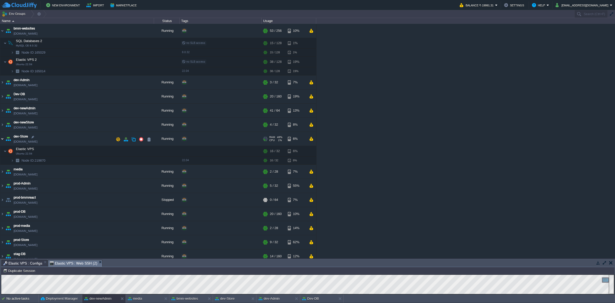
click at [1, 140] on img at bounding box center [2, 139] width 4 height 14
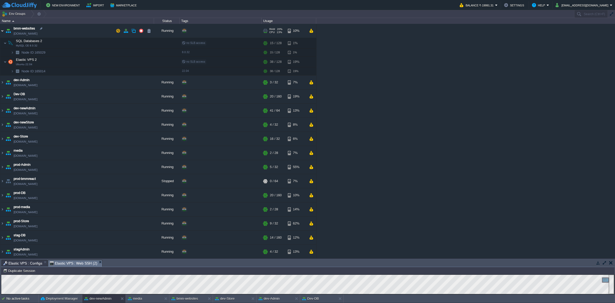
click at [2, 27] on img at bounding box center [2, 31] width 4 height 14
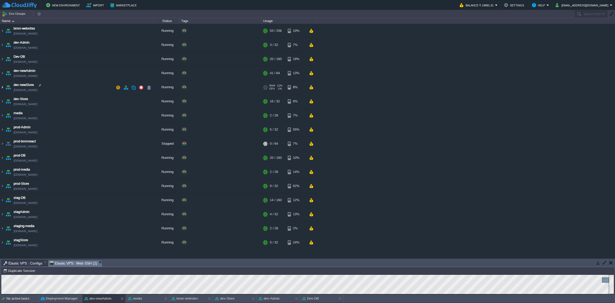
click at [2, 85] on img at bounding box center [2, 87] width 4 height 14
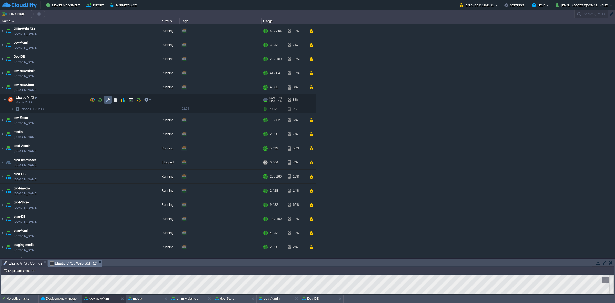
click at [106, 99] on button "button" at bounding box center [108, 99] width 5 height 5
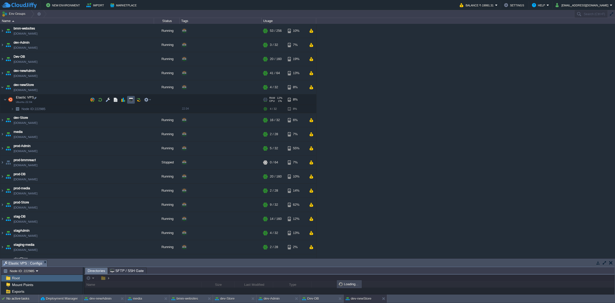
click at [131, 100] on button "button" at bounding box center [131, 99] width 5 height 5
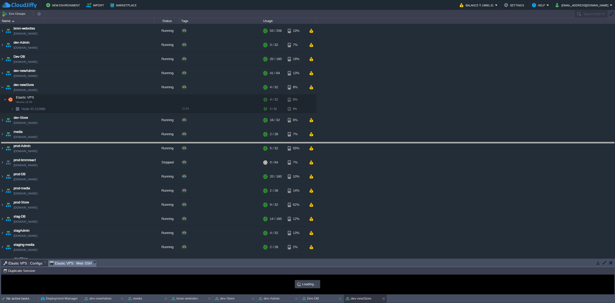
drag, startPoint x: 117, startPoint y: 263, endPoint x: 148, endPoint y: 108, distance: 157.7
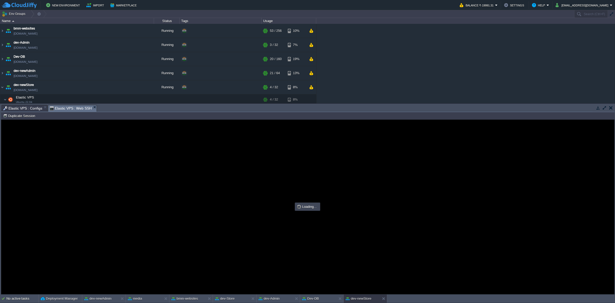
click at [26, 108] on span "Elastic VPS : Configs" at bounding box center [22, 108] width 39 height 6
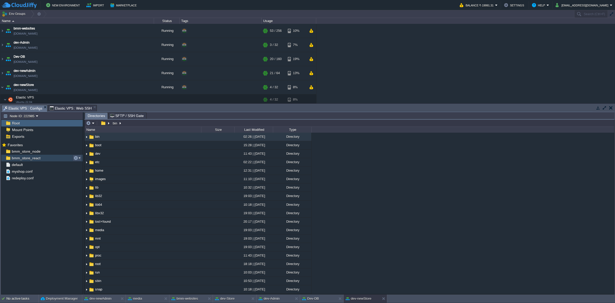
click at [76, 160] on button "button" at bounding box center [76, 157] width 5 height 5
click at [85, 164] on span "Copy Path" at bounding box center [89, 165] width 16 height 4
type textarea "/var/www/html/bmm/react/_work/bmm_store_react/bmm_store_react"
type input "#000000"
click at [73, 108] on span "Elastic VPS : Web SSH" at bounding box center [71, 108] width 42 height 6
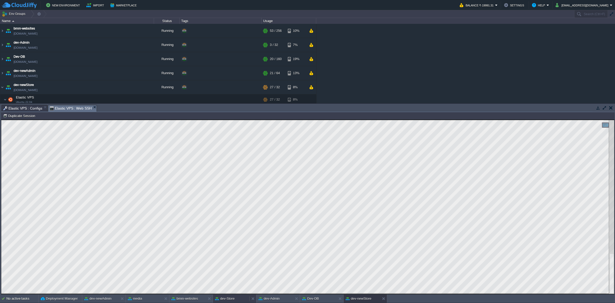
click at [224, 297] on button "dev-Store" at bounding box center [224, 298] width 19 height 5
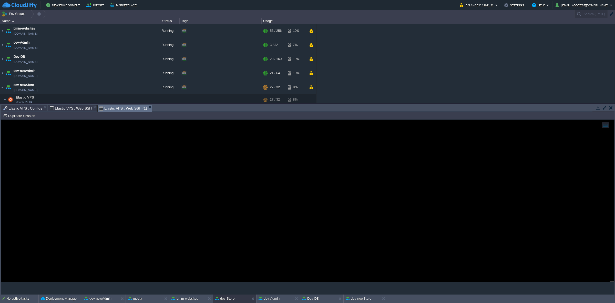
click at [115, 106] on span "Elastic VPS : Web SSH (1)" at bounding box center [123, 108] width 48 height 6
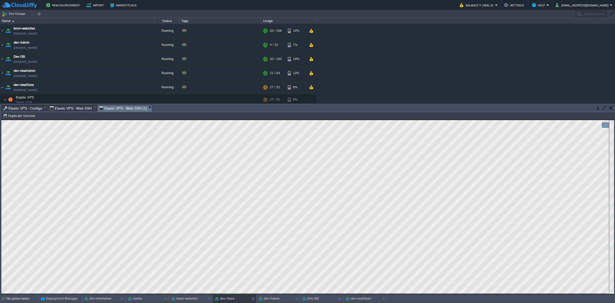
click at [31, 107] on span "Elastic VPS : Configs" at bounding box center [22, 108] width 39 height 6
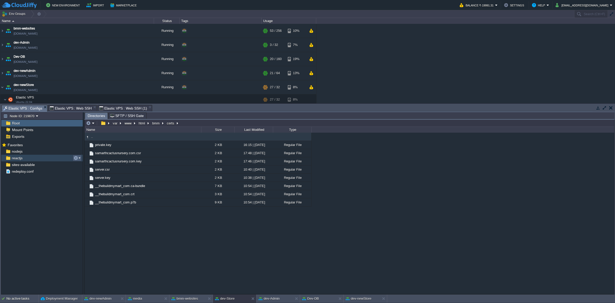
click at [75, 158] on button "button" at bounding box center [76, 157] width 5 height 5
click at [90, 165] on span "Copy Path" at bounding box center [89, 165] width 16 height 4
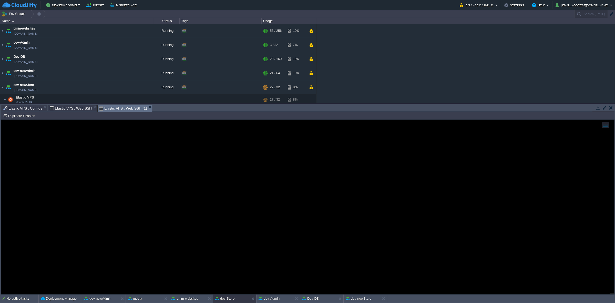
click at [127, 108] on span "Elastic VPS : Web SSH (1)" at bounding box center [123, 108] width 48 height 6
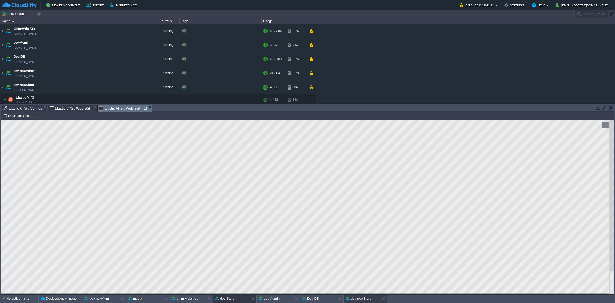
click at [361, 299] on button "dev-newStore" at bounding box center [359, 298] width 26 height 5
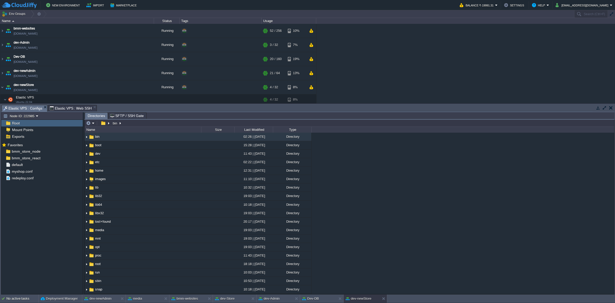
click at [30, 107] on span "Elastic VPS : Configs" at bounding box center [22, 108] width 39 height 6
click at [74, 149] on button "button" at bounding box center [76, 151] width 5 height 5
drag, startPoint x: 85, startPoint y: 158, endPoint x: 81, endPoint y: 149, distance: 9.5
click at [85, 158] on span "Copy Path" at bounding box center [89, 159] width 16 height 4
click at [69, 106] on span "Elastic VPS : Web SSH" at bounding box center [71, 108] width 42 height 6
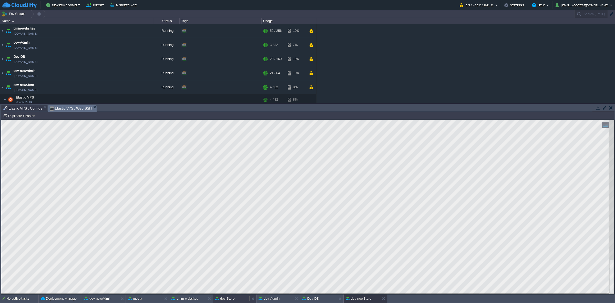
click at [233, 300] on button "dev-Store" at bounding box center [224, 298] width 19 height 5
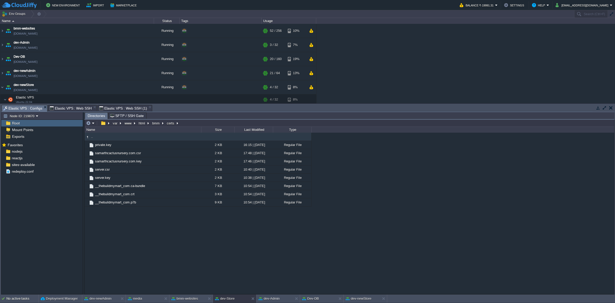
click at [34, 107] on span "Elastic VPS : Configs" at bounding box center [22, 108] width 39 height 6
click at [50, 150] on div "nodejs" at bounding box center [41, 151] width 81 height 7
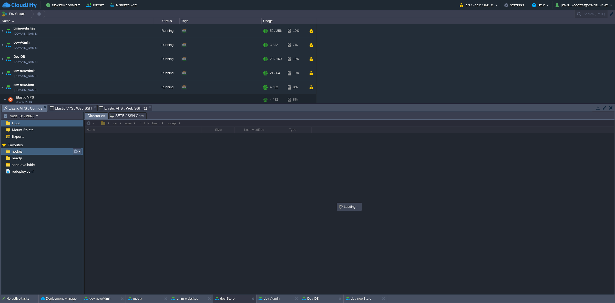
click at [79, 150] on em at bounding box center [77, 151] width 7 height 5
click at [89, 158] on span "Copy Path" at bounding box center [89, 159] width 16 height 4
click at [124, 107] on span "Elastic VPS : Web SSH (1)" at bounding box center [123, 108] width 48 height 6
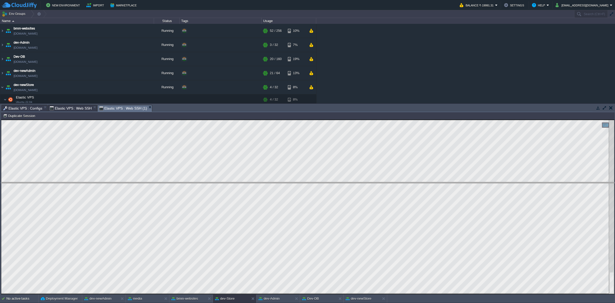
drag, startPoint x: 245, startPoint y: 109, endPoint x: 259, endPoint y: 186, distance: 78.3
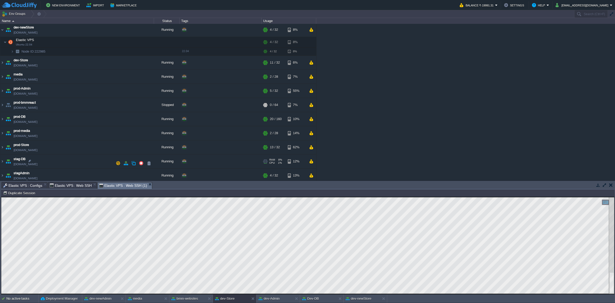
scroll to position [89, 0]
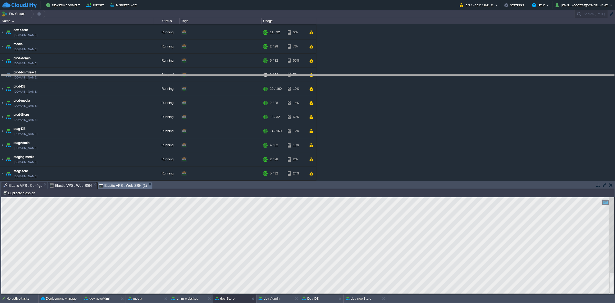
drag, startPoint x: 270, startPoint y: 186, endPoint x: 273, endPoint y: 78, distance: 107.6
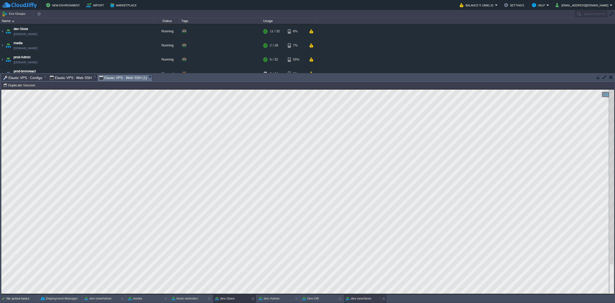
click at [364, 300] on button "dev-newStore" at bounding box center [359, 298] width 26 height 5
click at [27, 77] on span "Elastic VPS : Configs" at bounding box center [22, 78] width 39 height 6
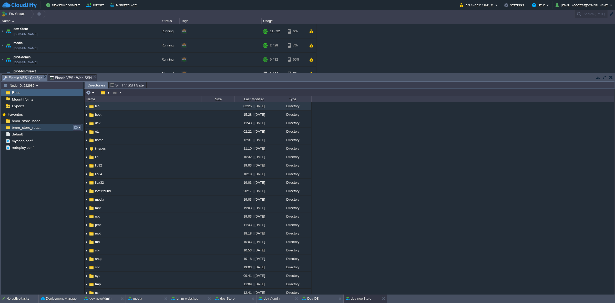
click at [77, 128] on button "button" at bounding box center [76, 127] width 5 height 5
drag, startPoint x: 87, startPoint y: 134, endPoint x: 84, endPoint y: 124, distance: 11.3
click at [87, 134] on span "Copy Path" at bounding box center [89, 135] width 16 height 4
type textarea "/var/www/html/bmm/react/_work/bmm_store_react/bmm_store_react"
click at [78, 77] on span "Elastic VPS : Web SSH" at bounding box center [71, 78] width 42 height 6
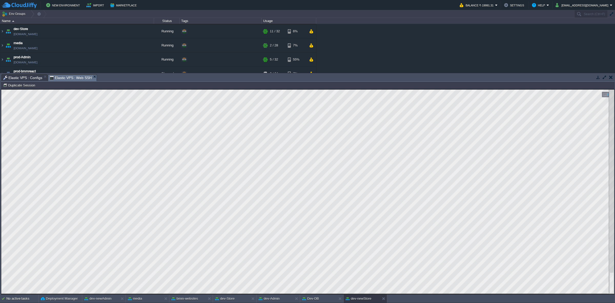
click at [614, 5] on div "New Environment Import Marketplace Bonus ₹0.00 Upgrade Account Balance ₹-19991.…" at bounding box center [307, 5] width 615 height 10
